Goal: Task Accomplishment & Management: Complete application form

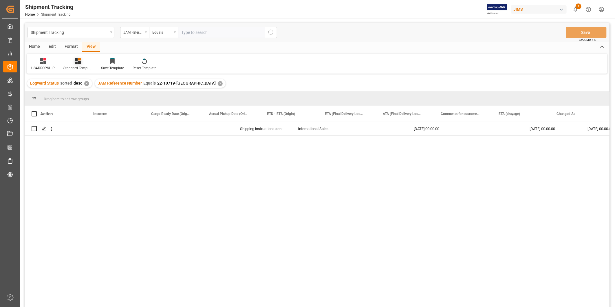
scroll to position [0, 260]
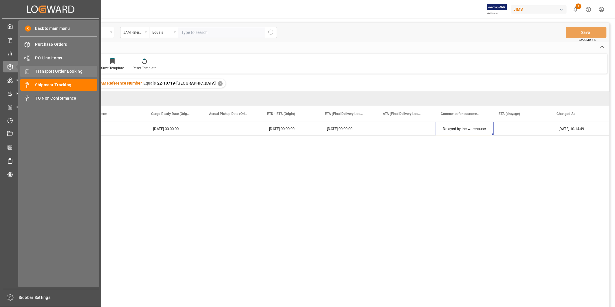
click at [71, 71] on span "Transport Order Booking" at bounding box center [66, 71] width 62 height 6
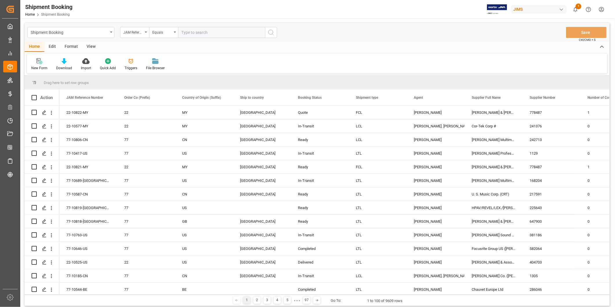
click at [43, 62] on div at bounding box center [39, 61] width 16 height 6
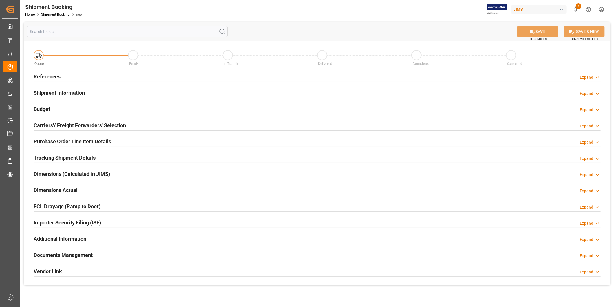
click at [583, 76] on div "Expand" at bounding box center [586, 77] width 14 height 6
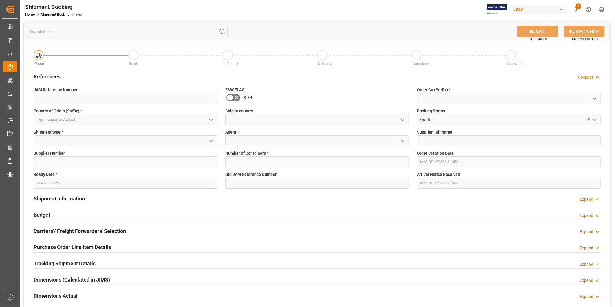
click at [596, 96] on icon "open menu" at bounding box center [594, 98] width 7 height 7
click at [582, 107] on div "22" at bounding box center [508, 111] width 183 height 13
type input "22"
click at [215, 121] on input at bounding box center [125, 119] width 183 height 11
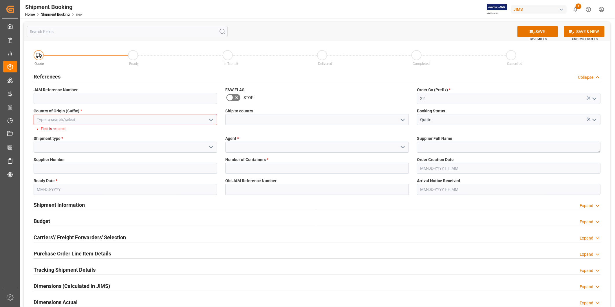
click at [214, 118] on icon "open menu" at bounding box center [211, 119] width 7 height 7
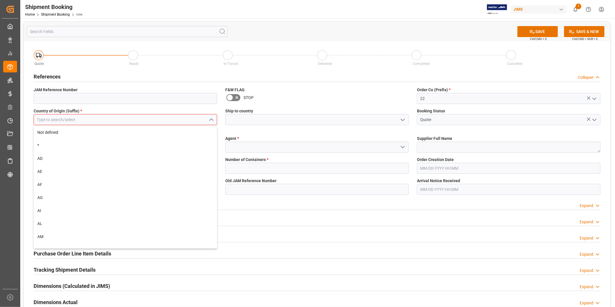
click at [197, 118] on input at bounding box center [125, 119] width 183 height 11
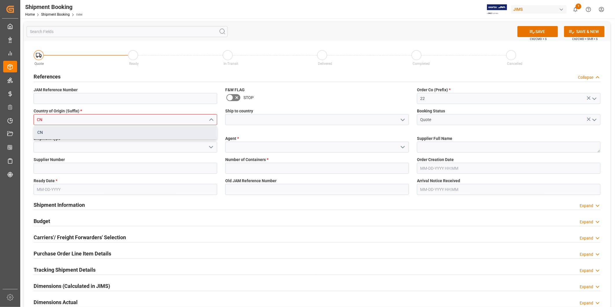
click at [161, 131] on div "CN" at bounding box center [125, 132] width 183 height 13
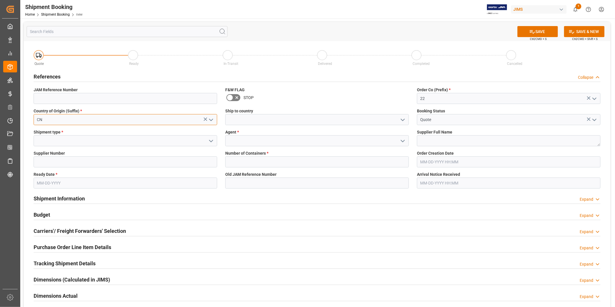
type input "CN"
click at [403, 120] on icon "open menu" at bounding box center [402, 119] width 7 height 7
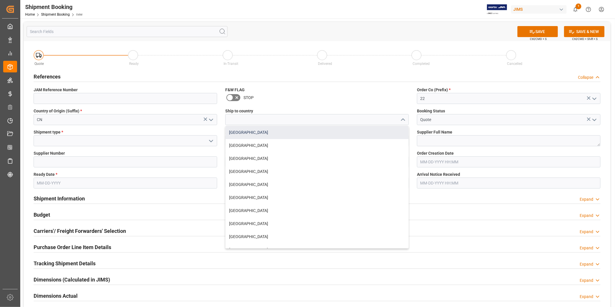
click at [380, 131] on div "[GEOGRAPHIC_DATA]" at bounding box center [316, 132] width 183 height 13
type input "[GEOGRAPHIC_DATA]"
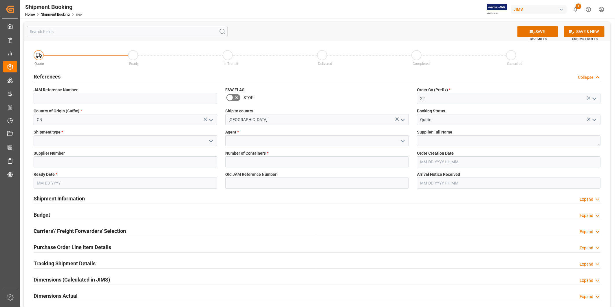
click at [214, 142] on icon "open menu" at bounding box center [211, 140] width 7 height 7
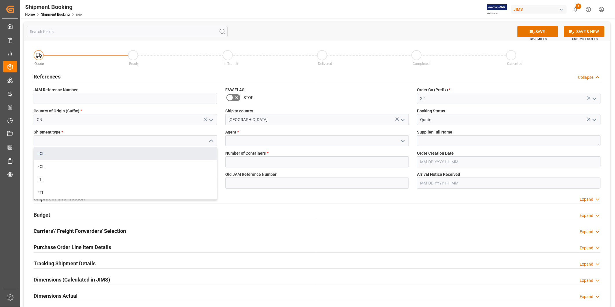
click at [197, 157] on div "LCL" at bounding box center [125, 153] width 183 height 13
type input "LCL"
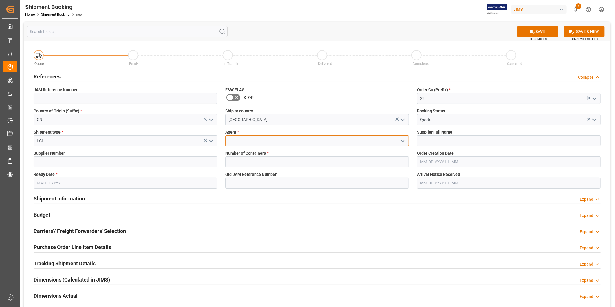
click at [273, 140] on input at bounding box center [316, 140] width 183 height 11
type input "[PERSON_NAME]"
click at [427, 98] on input "22" at bounding box center [508, 98] width 183 height 11
click at [591, 97] on icon "open menu" at bounding box center [594, 98] width 7 height 7
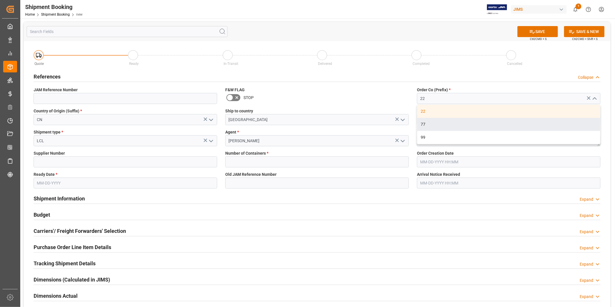
click at [559, 120] on div "77" at bounding box center [508, 124] width 183 height 13
type input "77"
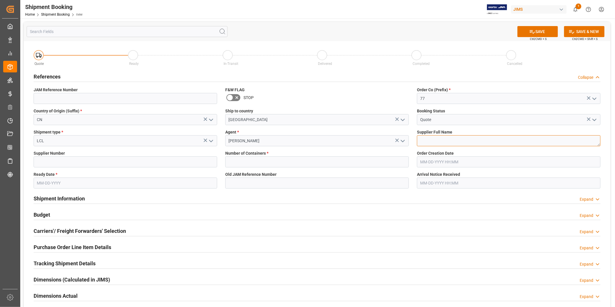
click at [449, 145] on textarea at bounding box center [508, 140] width 183 height 11
paste textarea "U. S. Music Corp (PT OZ)"
type textarea "U. S. Music Corp (PT OZ)"
click at [87, 159] on input at bounding box center [125, 161] width 183 height 11
paste input "217595"
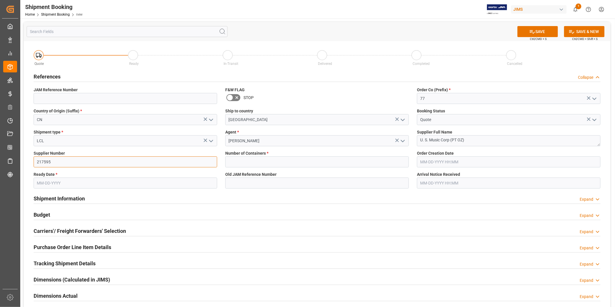
type input "217595"
click at [74, 185] on input "text" at bounding box center [125, 182] width 183 height 11
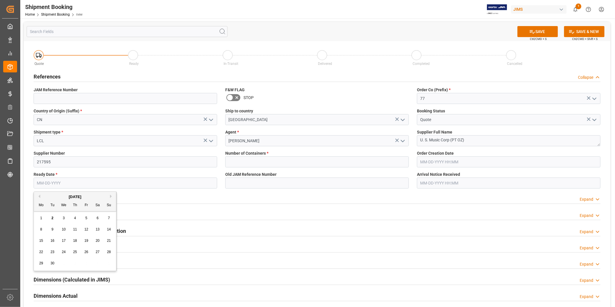
click at [99, 243] on div "20" at bounding box center [97, 240] width 7 height 7
type input "[DATE]"
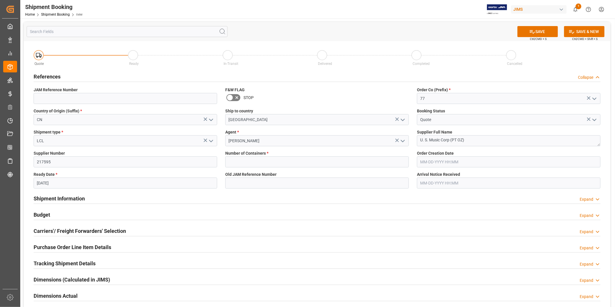
click at [326, 195] on div "Shipment Information Expand" at bounding box center [317, 197] width 567 height 11
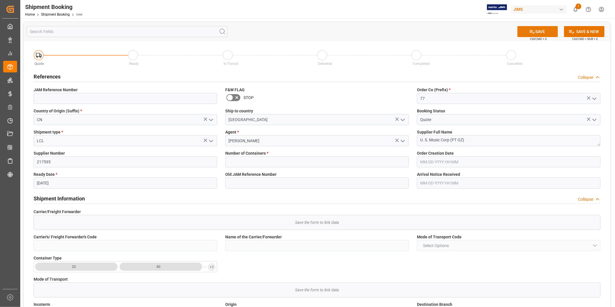
click at [551, 30] on button "SAVE" at bounding box center [537, 31] width 41 height 11
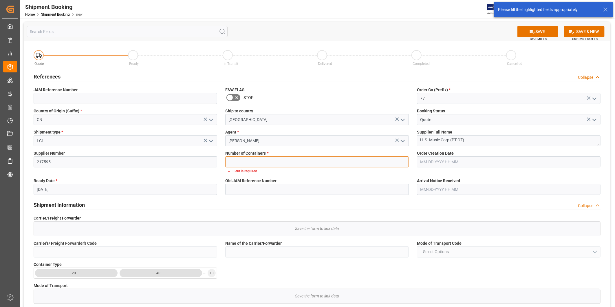
click at [366, 163] on input "text" at bounding box center [316, 161] width 183 height 11
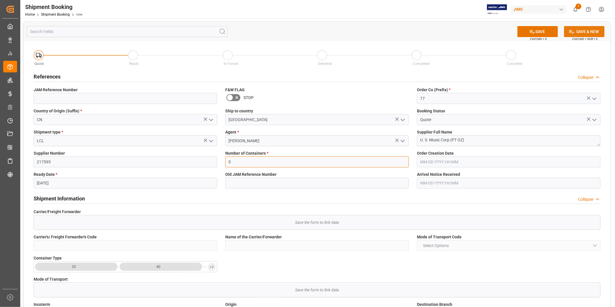
type input "0"
click at [583, 35] on button "SAVE & NEW" at bounding box center [584, 31] width 41 height 11
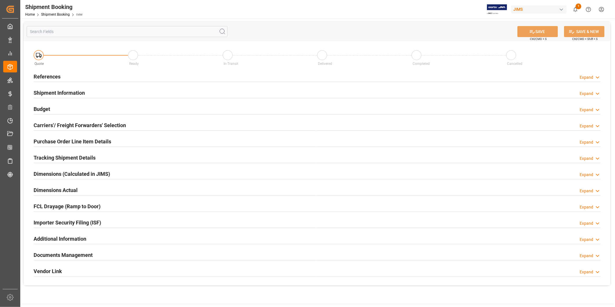
click at [127, 108] on div "Budget Expand" at bounding box center [317, 108] width 567 height 11
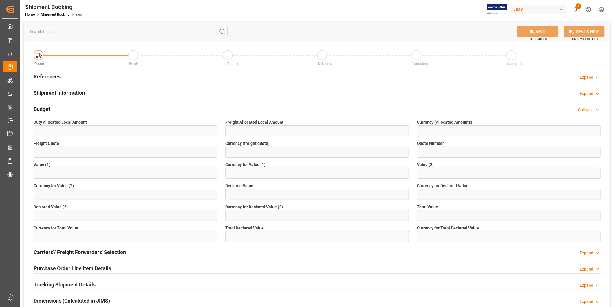
click at [126, 109] on div "Budget Collapse" at bounding box center [317, 108] width 567 height 11
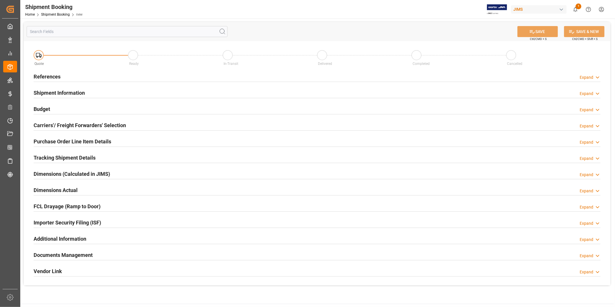
click at [124, 122] on h2 "Carriers'/ Freight Forwarders' Selection" at bounding box center [80, 125] width 92 height 8
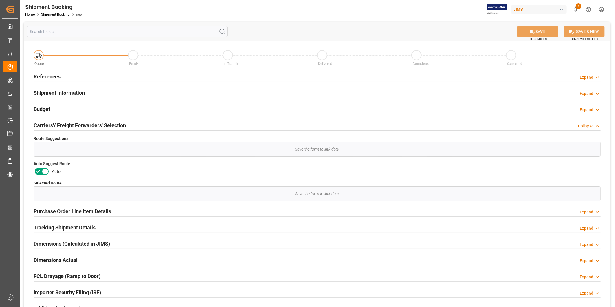
click at [52, 169] on span "Auto" at bounding box center [56, 171] width 9 height 6
click at [47, 171] on icon at bounding box center [45, 171] width 7 height 7
click at [0, 0] on input "checkbox" at bounding box center [0, 0] width 0 height 0
click at [541, 35] on button "SAVE" at bounding box center [537, 31] width 41 height 11
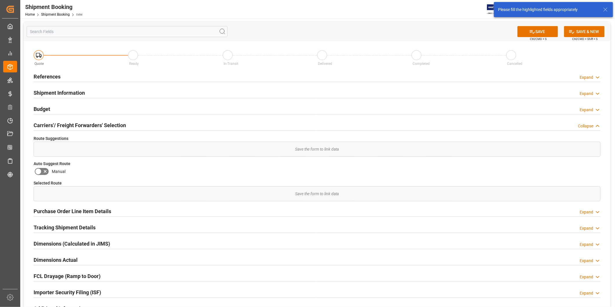
click at [542, 24] on div "SAVE Ctrl/CMD + S SAVE & NEW Ctrl/CMD + Shift + S" at bounding box center [317, 31] width 586 height 19
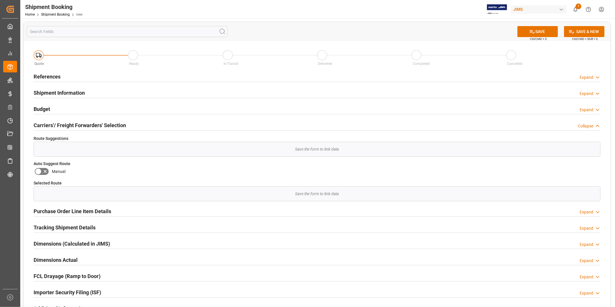
click at [588, 77] on div "Expand" at bounding box center [586, 77] width 14 height 6
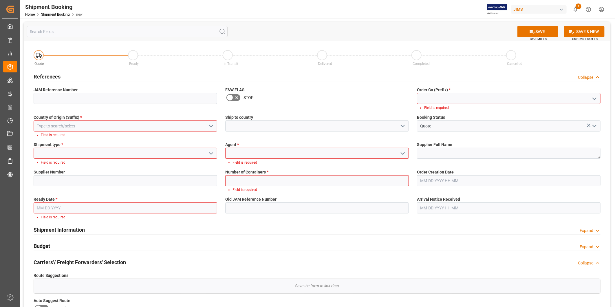
click at [595, 99] on icon "open menu" at bounding box center [594, 98] width 7 height 7
click at [585, 123] on div "77" at bounding box center [508, 124] width 183 height 13
type input "77"
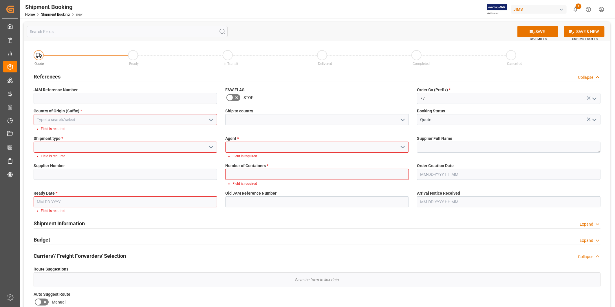
click at [211, 120] on polyline "open menu" at bounding box center [210, 120] width 3 height 2
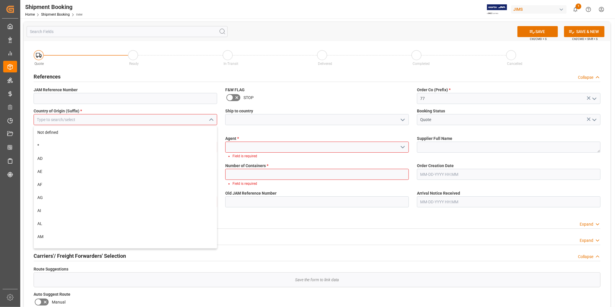
click at [188, 120] on input at bounding box center [125, 119] width 183 height 11
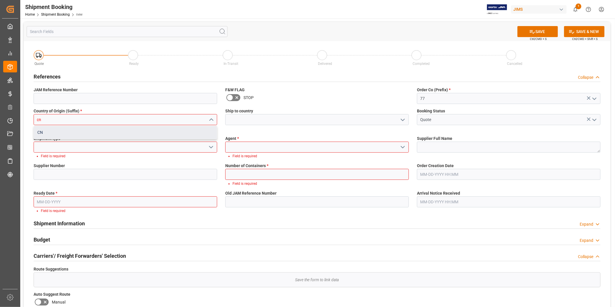
click at [115, 133] on div "CN" at bounding box center [125, 132] width 183 height 13
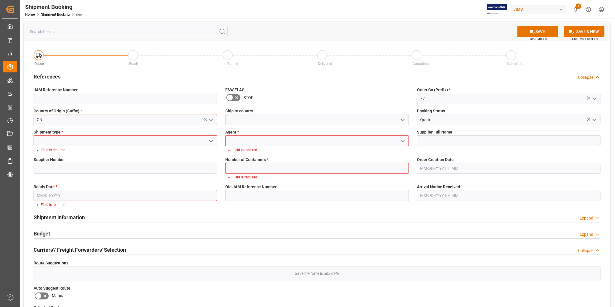
type input "CN"
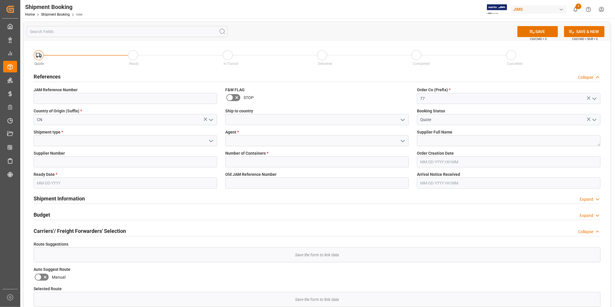
click at [401, 121] on icon "open menu" at bounding box center [402, 119] width 7 height 7
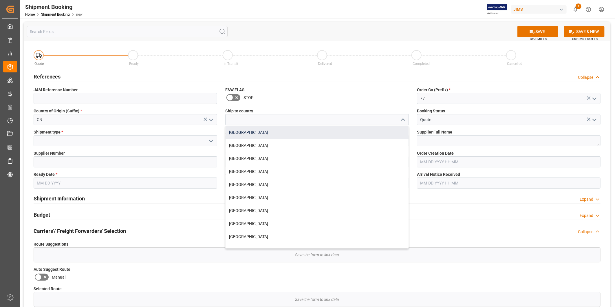
click at [374, 135] on div "[GEOGRAPHIC_DATA]" at bounding box center [316, 132] width 183 height 13
type input "[GEOGRAPHIC_DATA]"
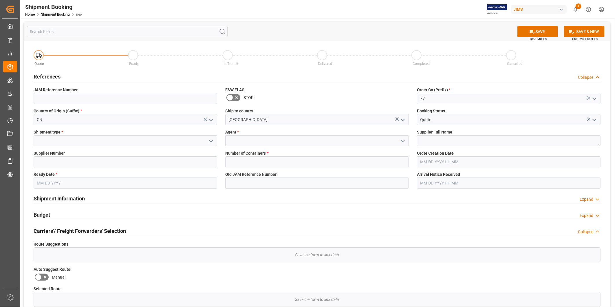
click at [214, 138] on icon "open menu" at bounding box center [211, 140] width 7 height 7
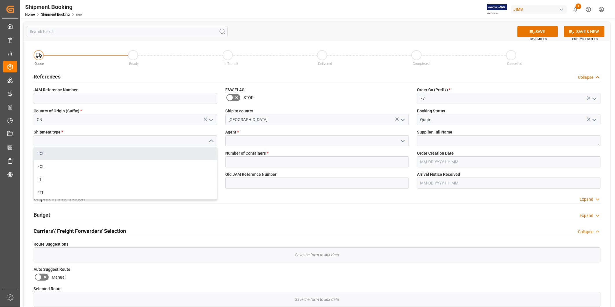
click at [202, 157] on div "LCL" at bounding box center [125, 153] width 183 height 13
type input "LCL"
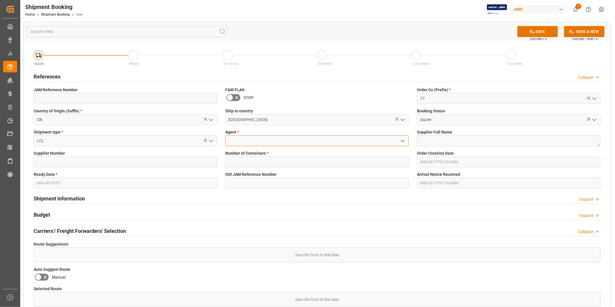
click at [287, 141] on input at bounding box center [316, 140] width 183 height 11
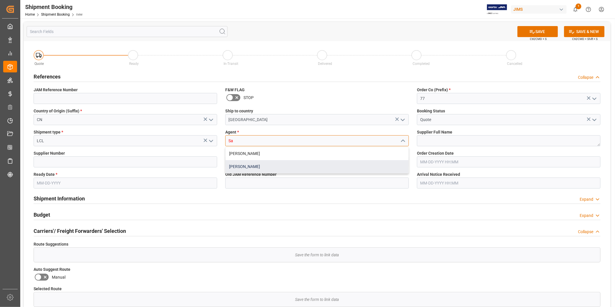
click at [288, 161] on div "[PERSON_NAME]" at bounding box center [316, 166] width 183 height 13
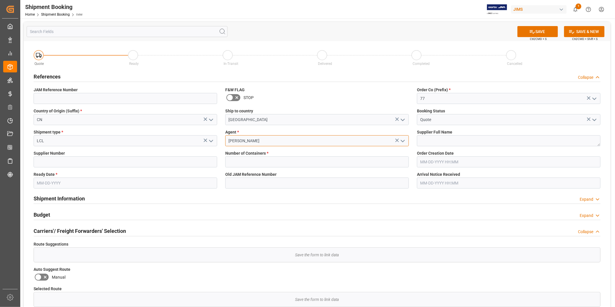
type input "[PERSON_NAME]"
click at [498, 137] on textarea at bounding box center [508, 140] width 183 height 11
paste textarea "U. S. Music Corp (PT OZ)"
type textarea "U. S. Music Corp (PT OZ)"
click at [147, 165] on input at bounding box center [125, 161] width 183 height 11
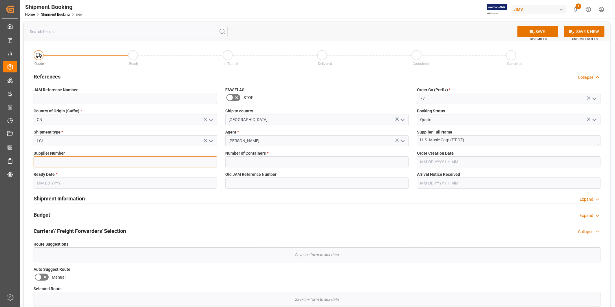
paste input "217595"
type input "217595"
click at [98, 179] on input "text" at bounding box center [125, 182] width 183 height 11
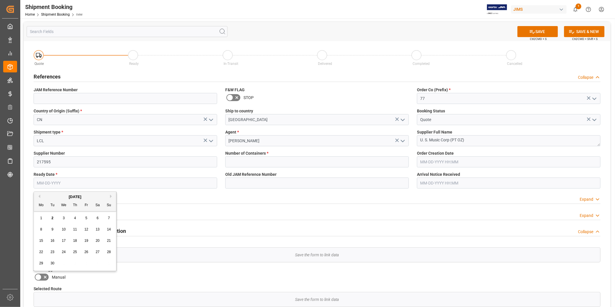
click at [96, 242] on span "20" at bounding box center [98, 240] width 4 height 4
type input "[DATE]"
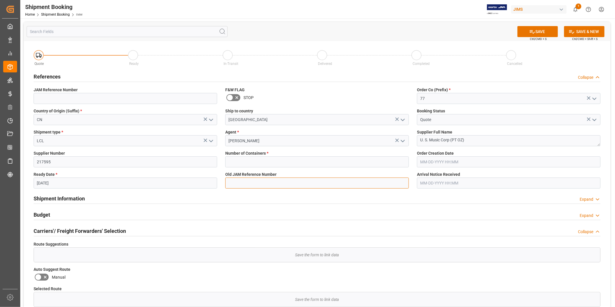
click at [236, 178] on input at bounding box center [316, 182] width 183 height 11
type input "B"
click at [388, 201] on div "Shipment Information Expand" at bounding box center [317, 197] width 567 height 11
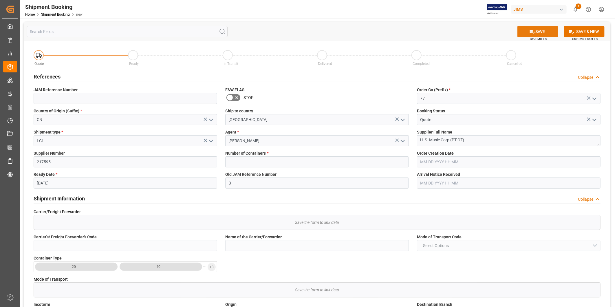
click at [545, 35] on button "SAVE" at bounding box center [537, 31] width 41 height 11
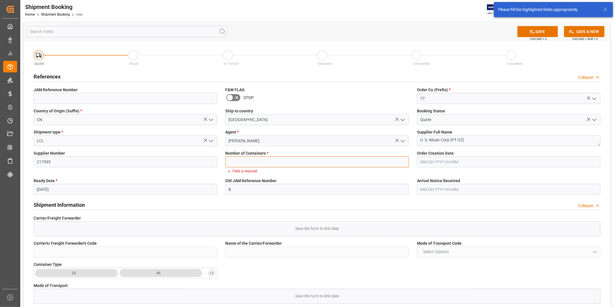
click at [285, 162] on input "text" at bounding box center [316, 161] width 183 height 11
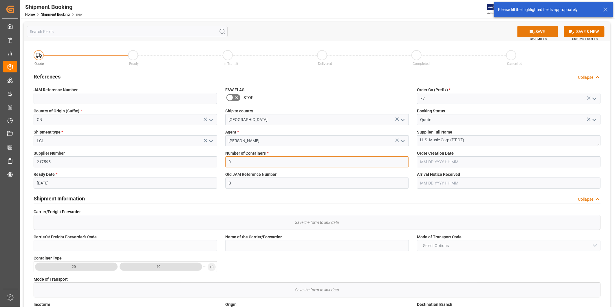
type input "0"
click at [537, 29] on button "SAVE" at bounding box center [537, 31] width 41 height 11
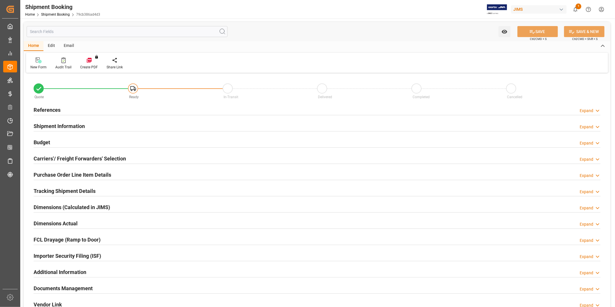
type input "0"
type input "[DATE]"
click at [596, 111] on icon at bounding box center [597, 111] width 6 height 6
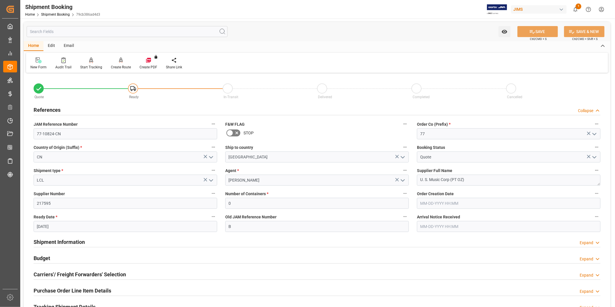
click at [65, 277] on h2 "Carriers'/ Freight Forwarders' Selection" at bounding box center [80, 274] width 92 height 8
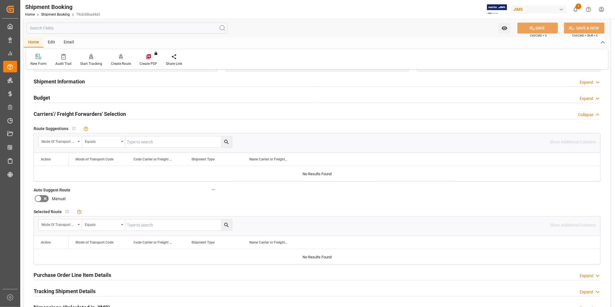
scroll to position [161, 0]
click at [122, 62] on div "Create Route" at bounding box center [121, 63] width 20 height 5
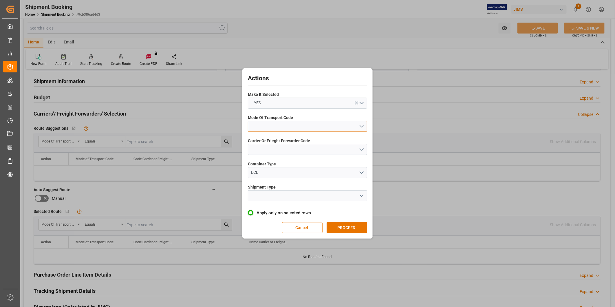
click at [335, 125] on button "open menu" at bounding box center [307, 126] width 119 height 11
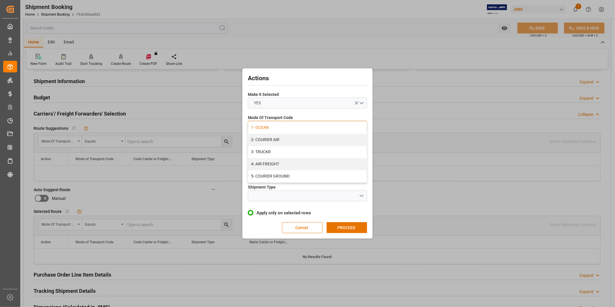
click at [331, 128] on div "1- OCEAN" at bounding box center [307, 128] width 119 height 12
click at [324, 146] on div "Carrier Or Frieght Forwarder Code" at bounding box center [307, 146] width 119 height 21
click at [324, 148] on button "open menu" at bounding box center [307, 149] width 119 height 11
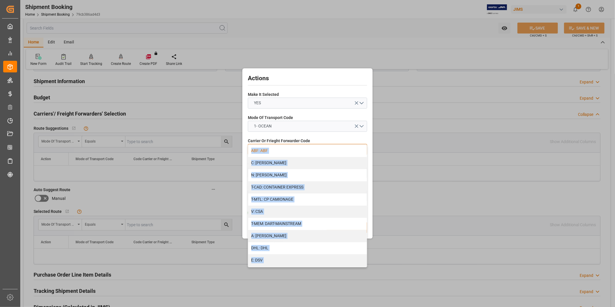
click at [326, 149] on div "ABF: ABF" at bounding box center [307, 151] width 119 height 12
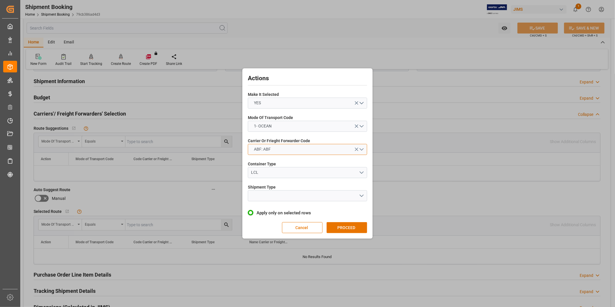
click at [324, 150] on button "ABF: ABF" at bounding box center [307, 149] width 119 height 11
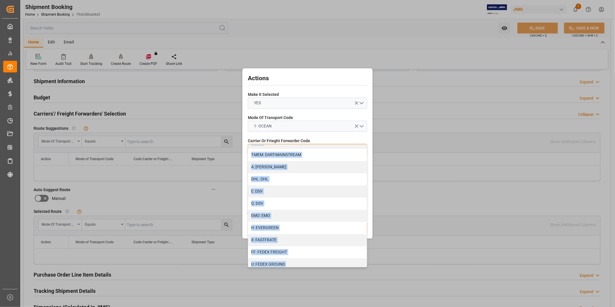
scroll to position [54, 0]
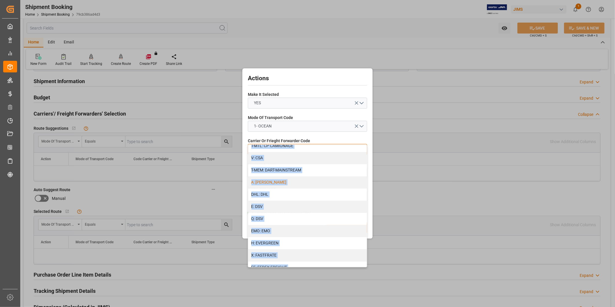
click at [299, 179] on div "A: DELMAR" at bounding box center [307, 182] width 119 height 12
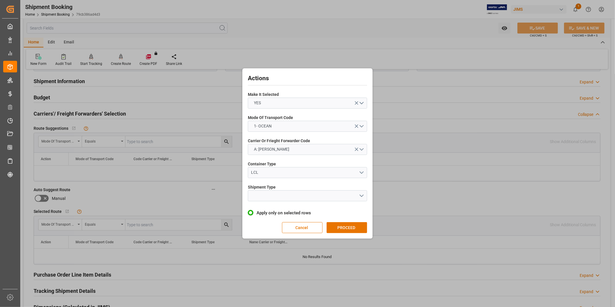
click at [297, 203] on div "Shipment Type" at bounding box center [307, 192] width 119 height 21
click at [299, 195] on button "open menu" at bounding box center [307, 195] width 119 height 11
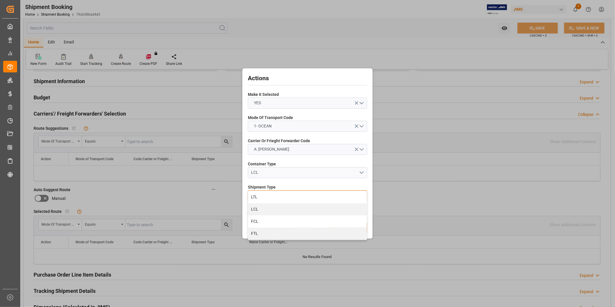
click at [295, 211] on div "LCL" at bounding box center [307, 209] width 119 height 12
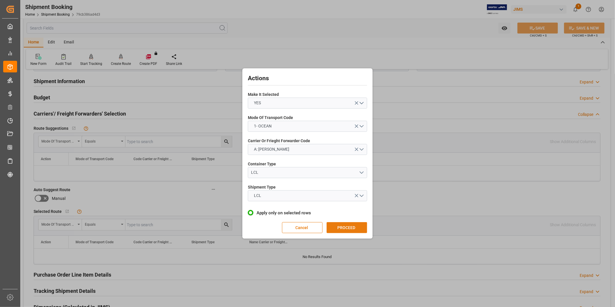
click at [351, 229] on button "PROCEED" at bounding box center [346, 227] width 41 height 11
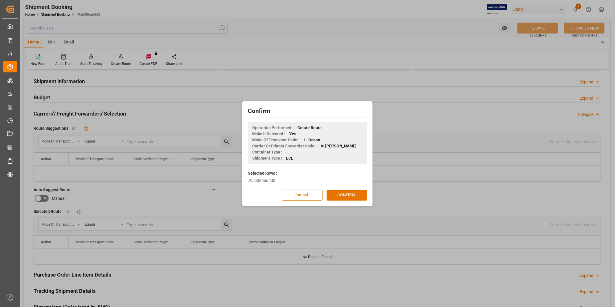
click at [356, 187] on div "Confirm Operation Performed : Create Route Make It Selected : Yes Mode Of Trans…" at bounding box center [307, 153] width 127 height 102
click at [355, 193] on button "CONFIRM" at bounding box center [346, 195] width 41 height 11
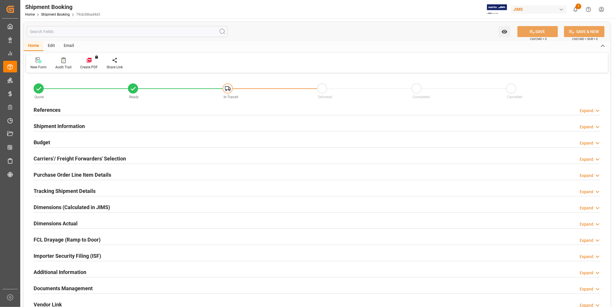
type input "0"
type input "[DATE]"
click at [124, 112] on div "References Expand" at bounding box center [317, 109] width 567 height 11
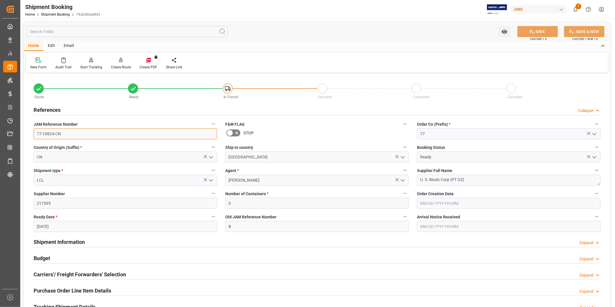
click at [117, 137] on input "77-10824-CN" at bounding box center [125, 133] width 183 height 11
click at [213, 158] on icon "open menu" at bounding box center [211, 157] width 7 height 7
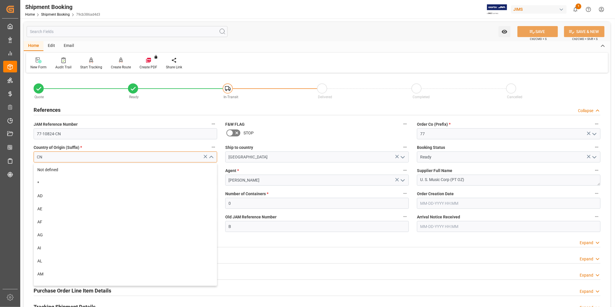
click at [195, 158] on input "CN" at bounding box center [125, 156] width 183 height 11
type input "C"
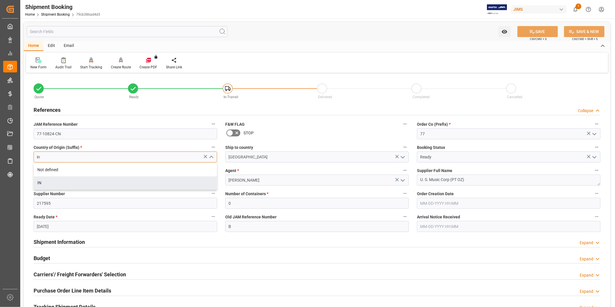
click at [100, 184] on div "IN" at bounding box center [125, 182] width 183 height 13
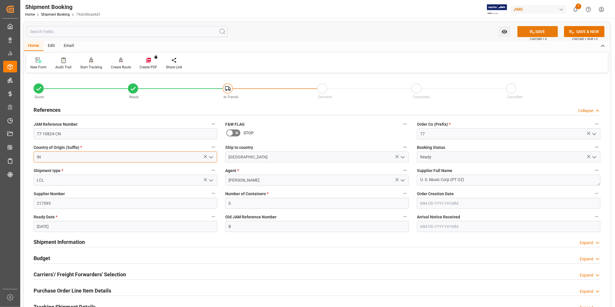
type input "IN"
click at [546, 30] on button "SAVE" at bounding box center [537, 31] width 41 height 11
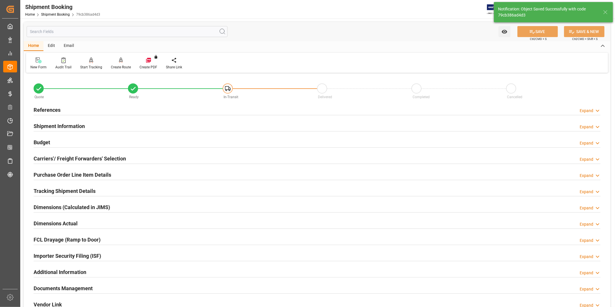
click at [582, 108] on div "Expand" at bounding box center [586, 111] width 14 height 6
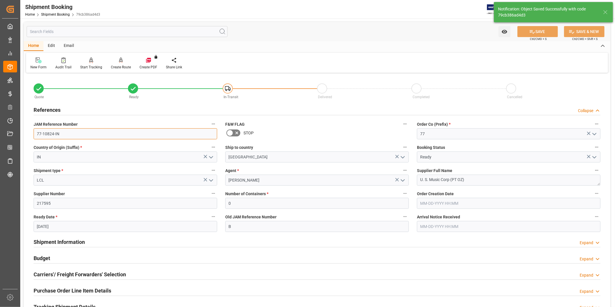
click at [86, 131] on input "77-10824-IN" at bounding box center [125, 133] width 183 height 11
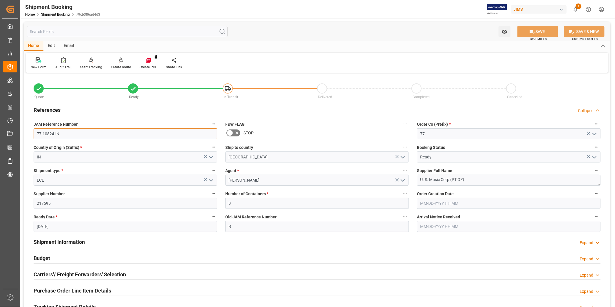
click at [109, 130] on input "77-10824-IN" at bounding box center [125, 133] width 183 height 11
